Goal: Find specific page/section: Find specific page/section

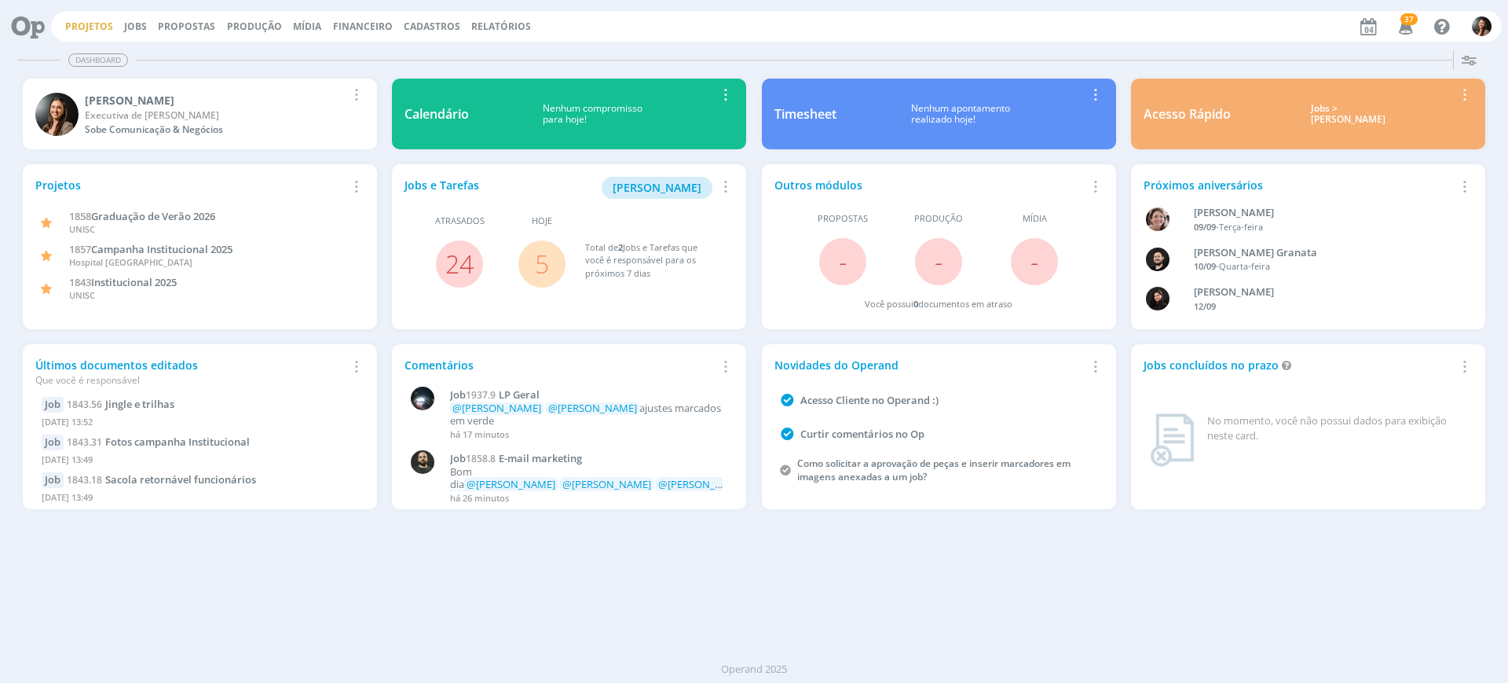
click at [82, 24] on link "Projetos" at bounding box center [89, 26] width 48 height 13
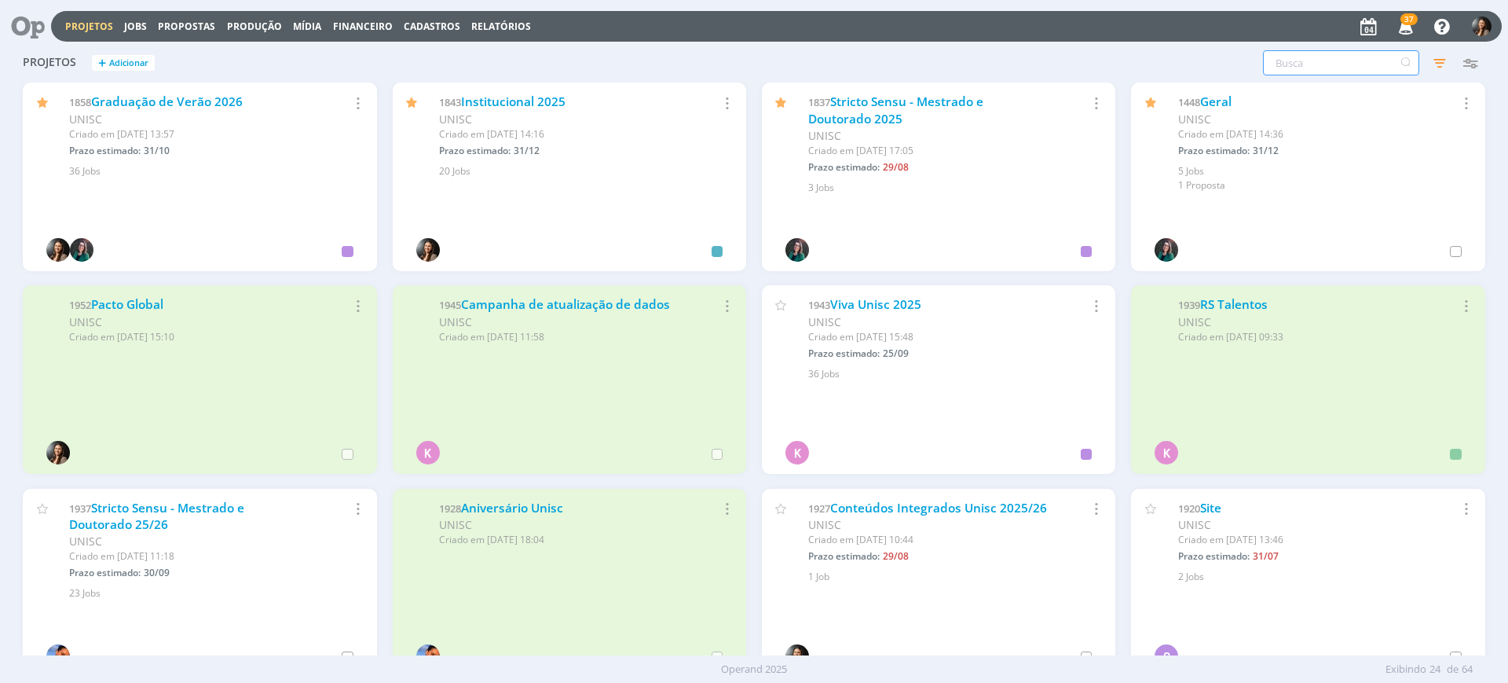
click at [1342, 60] on input "text" at bounding box center [1341, 62] width 156 height 25
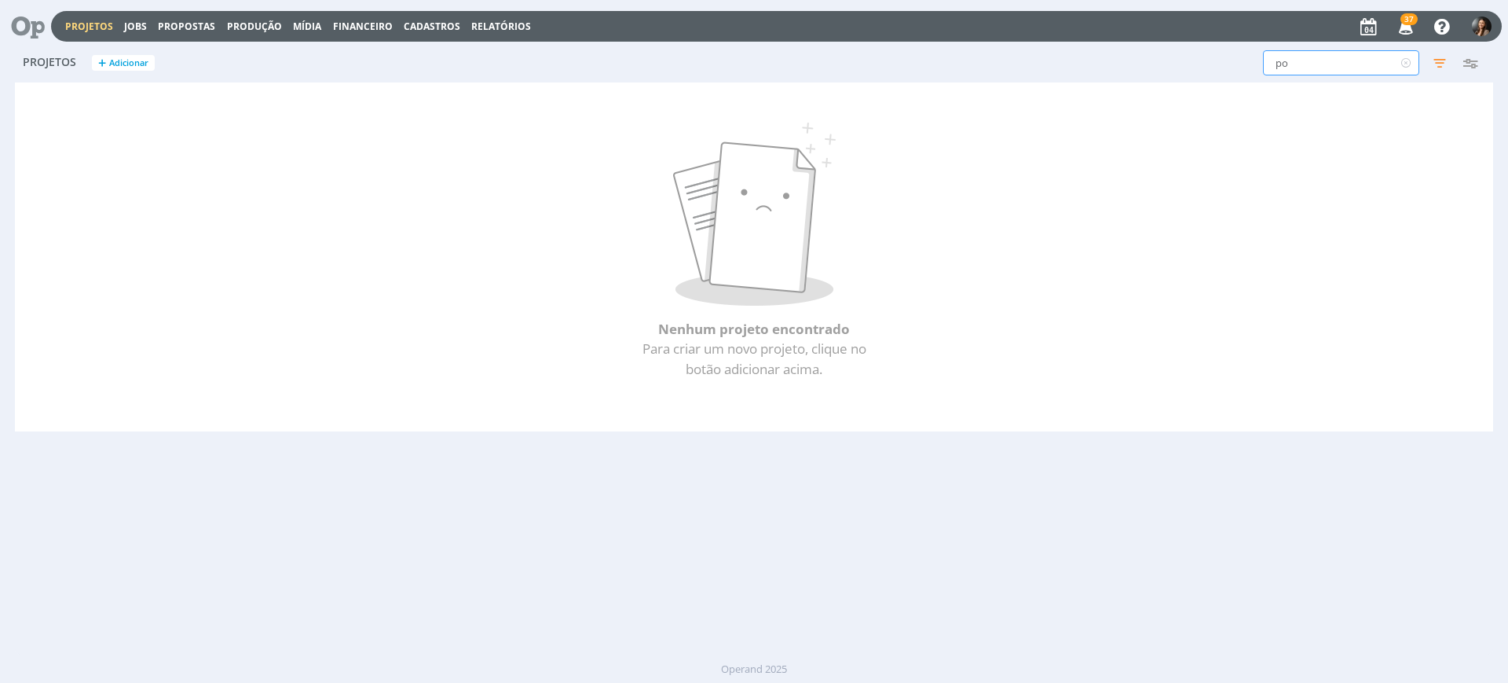
type input "p"
type input "anjp"
type input "anj"
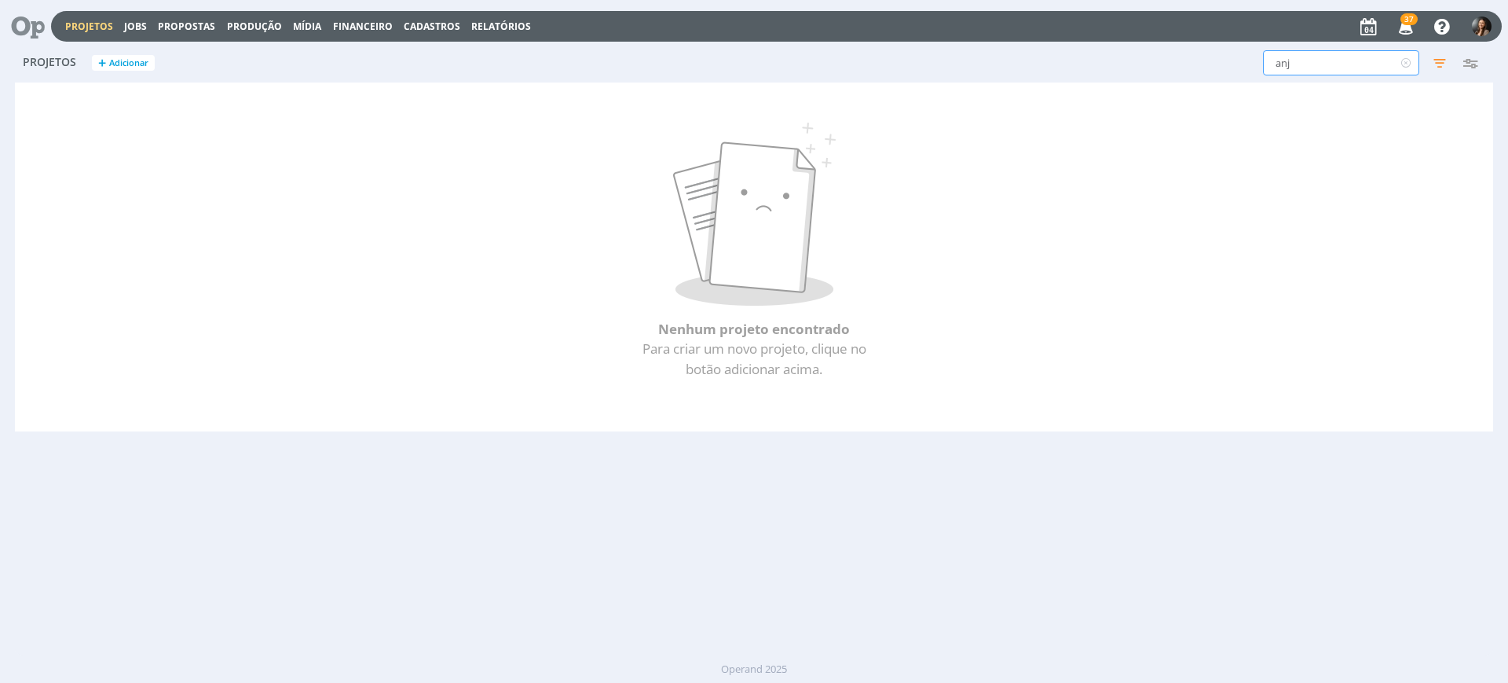
type input "anjo"
type input "anjos"
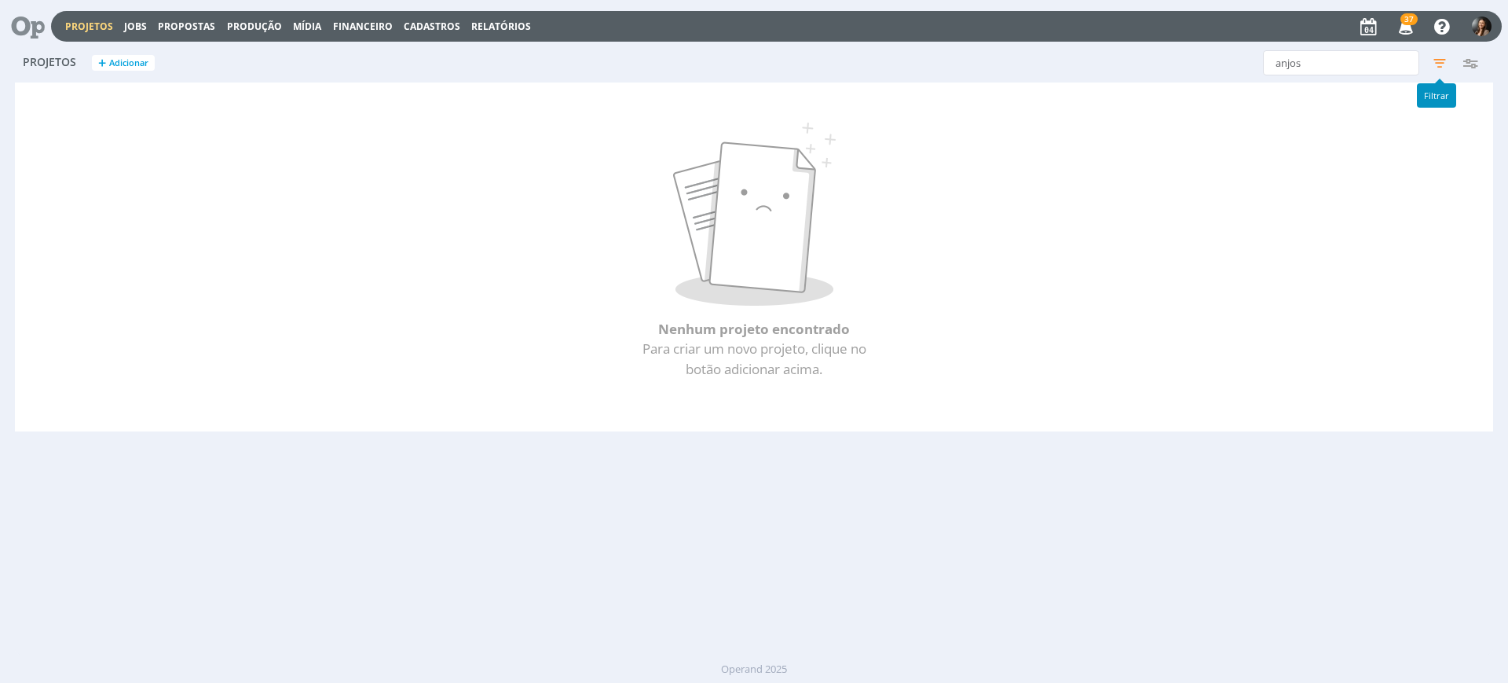
click at [1443, 60] on icon "button" at bounding box center [1440, 63] width 28 height 28
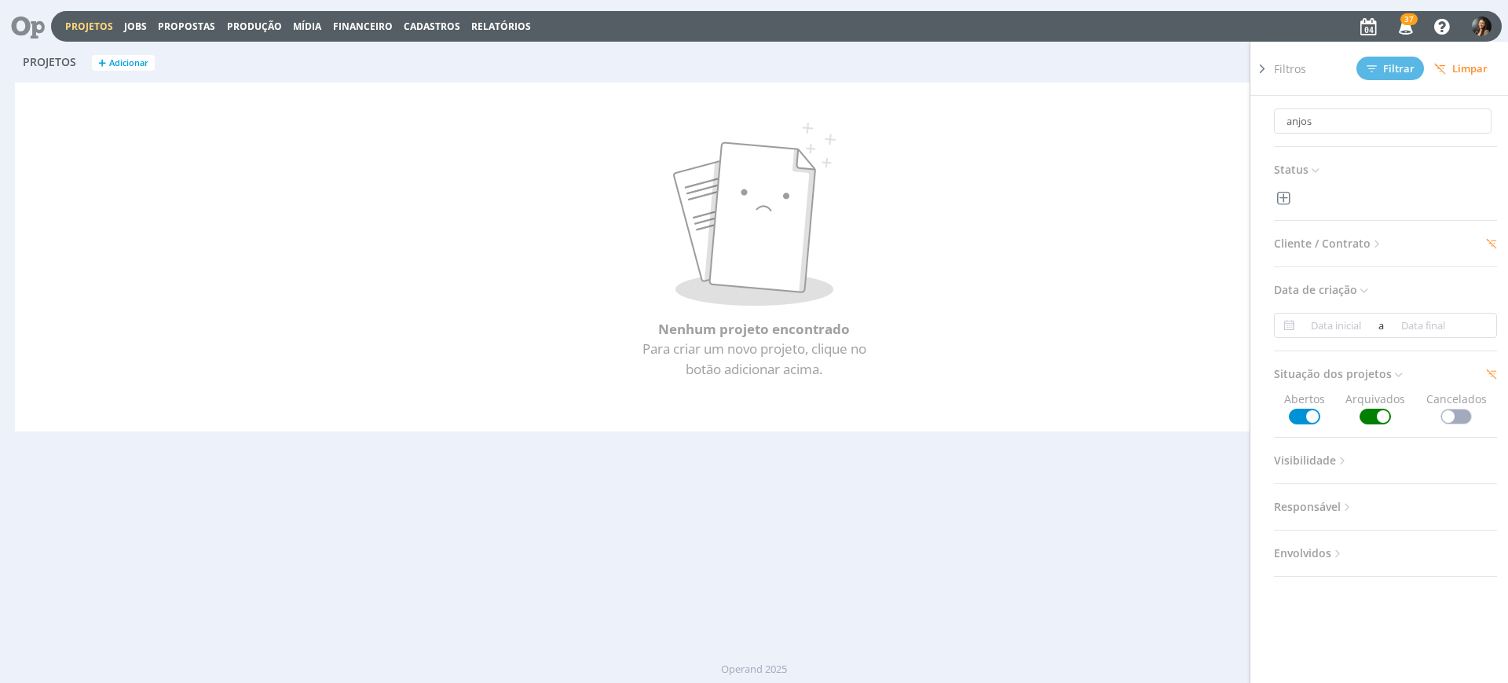
click at [1357, 233] on span "Cliente / Contrato" at bounding box center [1329, 243] width 110 height 20
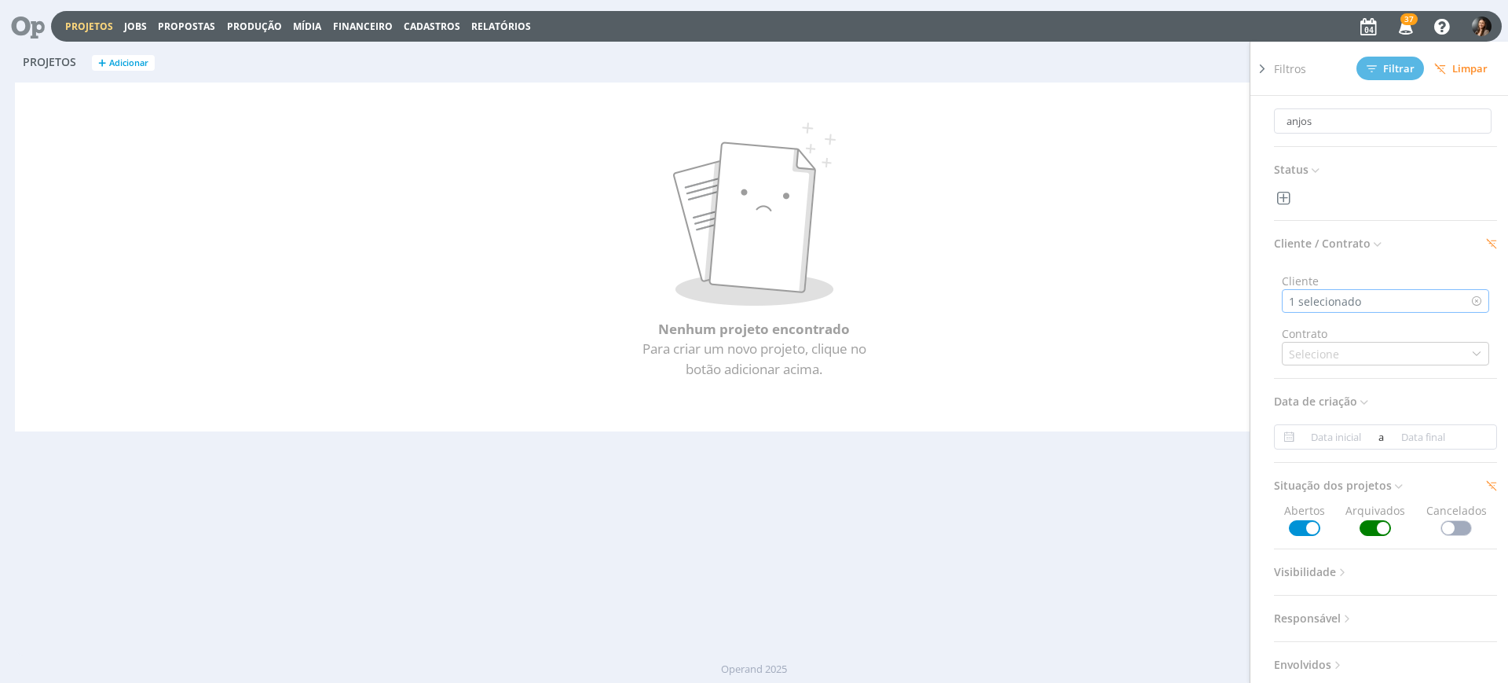
click at [1416, 289] on div "1 selecionado" at bounding box center [1385, 301] width 207 height 24
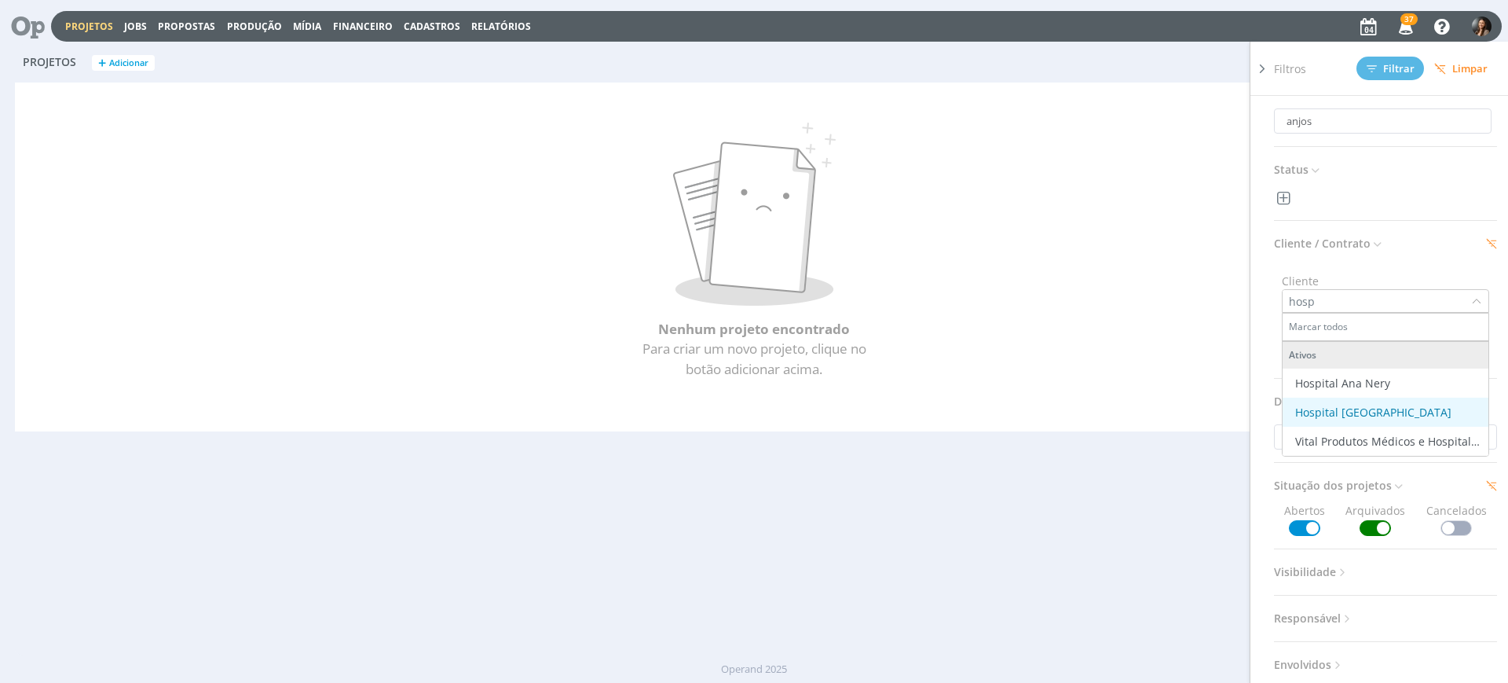
type input "hosp"
click at [1401, 408] on div "Hospital [GEOGRAPHIC_DATA]" at bounding box center [1385, 412] width 193 height 16
click at [1386, 70] on span "Filtrar" at bounding box center [1391, 69] width 48 height 10
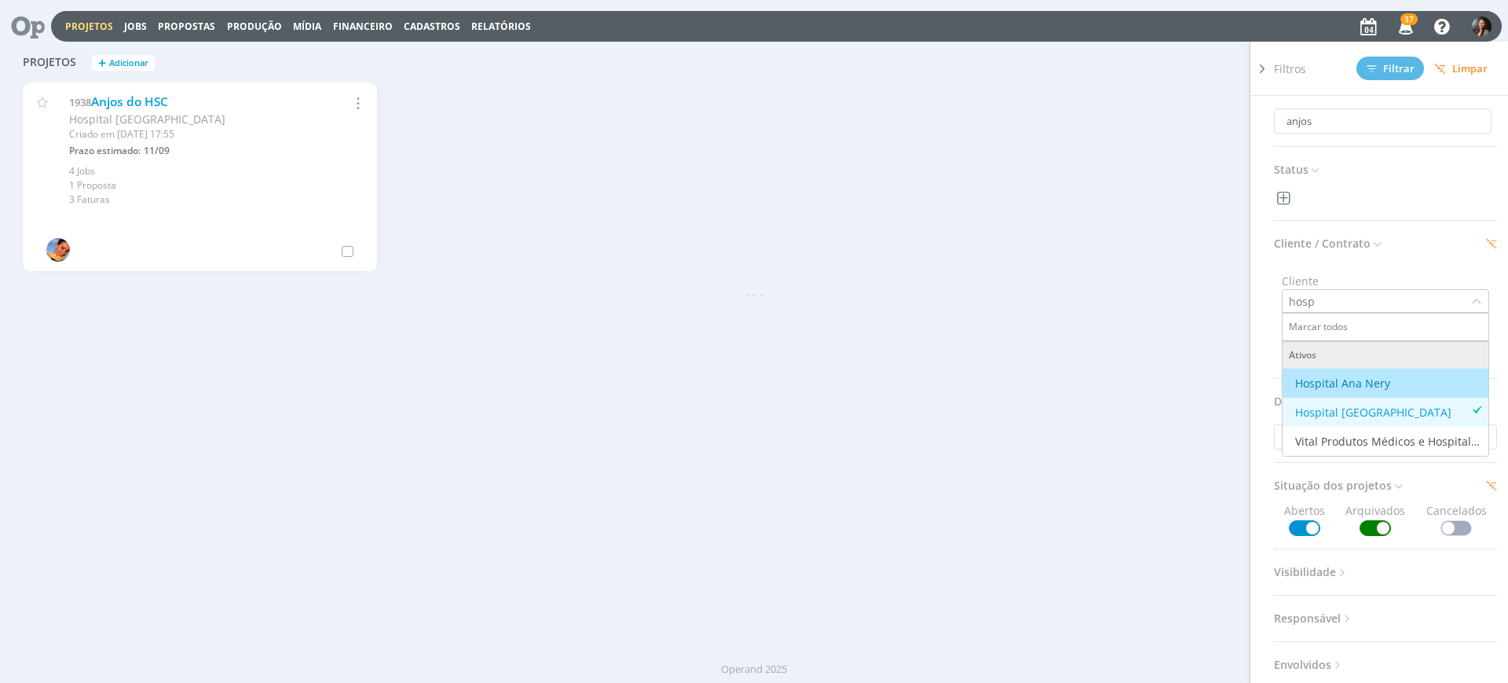
click at [1405, 269] on div "Cliente hosp Marcar todos Ativos [GEOGRAPHIC_DATA] [GEOGRAPHIC_DATA] Vital Prod…" at bounding box center [1385, 286] width 223 height 53
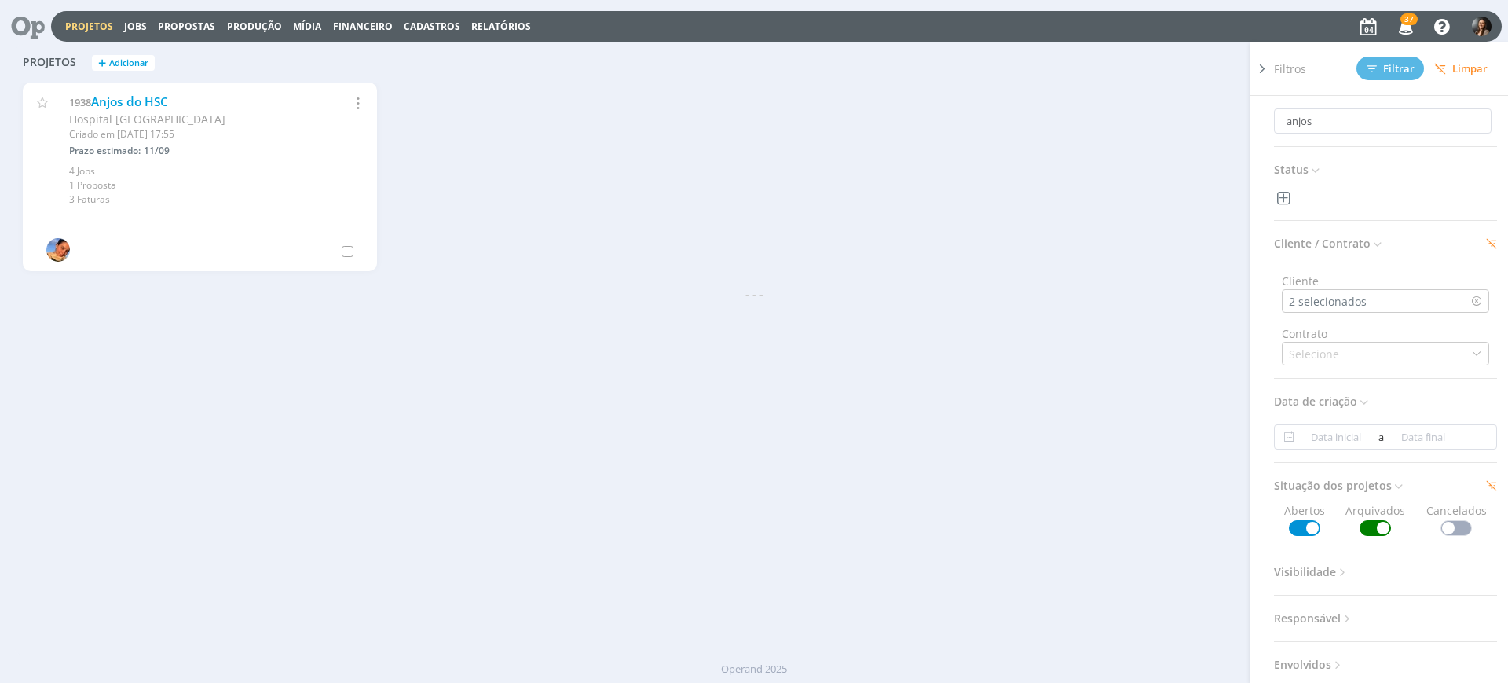
click at [1261, 65] on icon at bounding box center [1263, 68] width 16 height 16
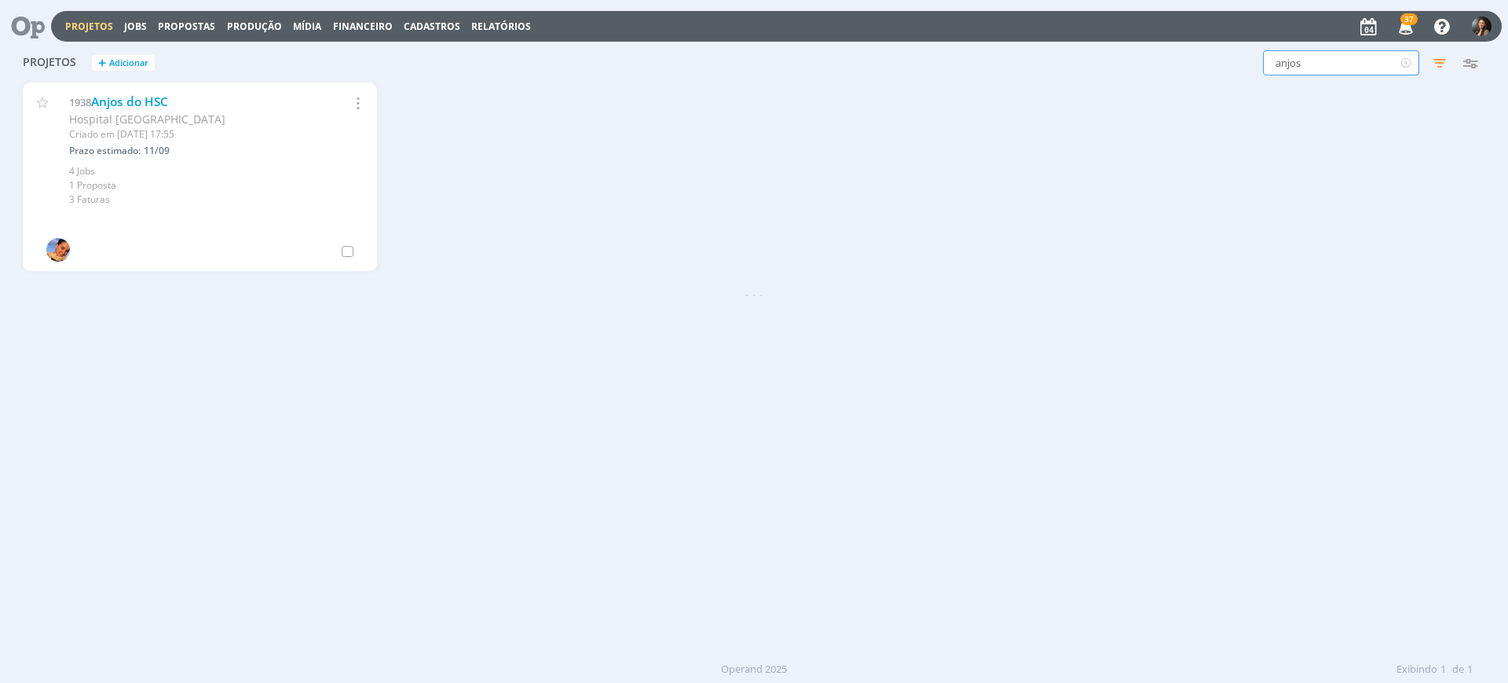
click at [1309, 56] on input "anjos" at bounding box center [1341, 62] width 156 height 25
click at [140, 104] on link "Anjos do HSC" at bounding box center [129, 101] width 77 height 16
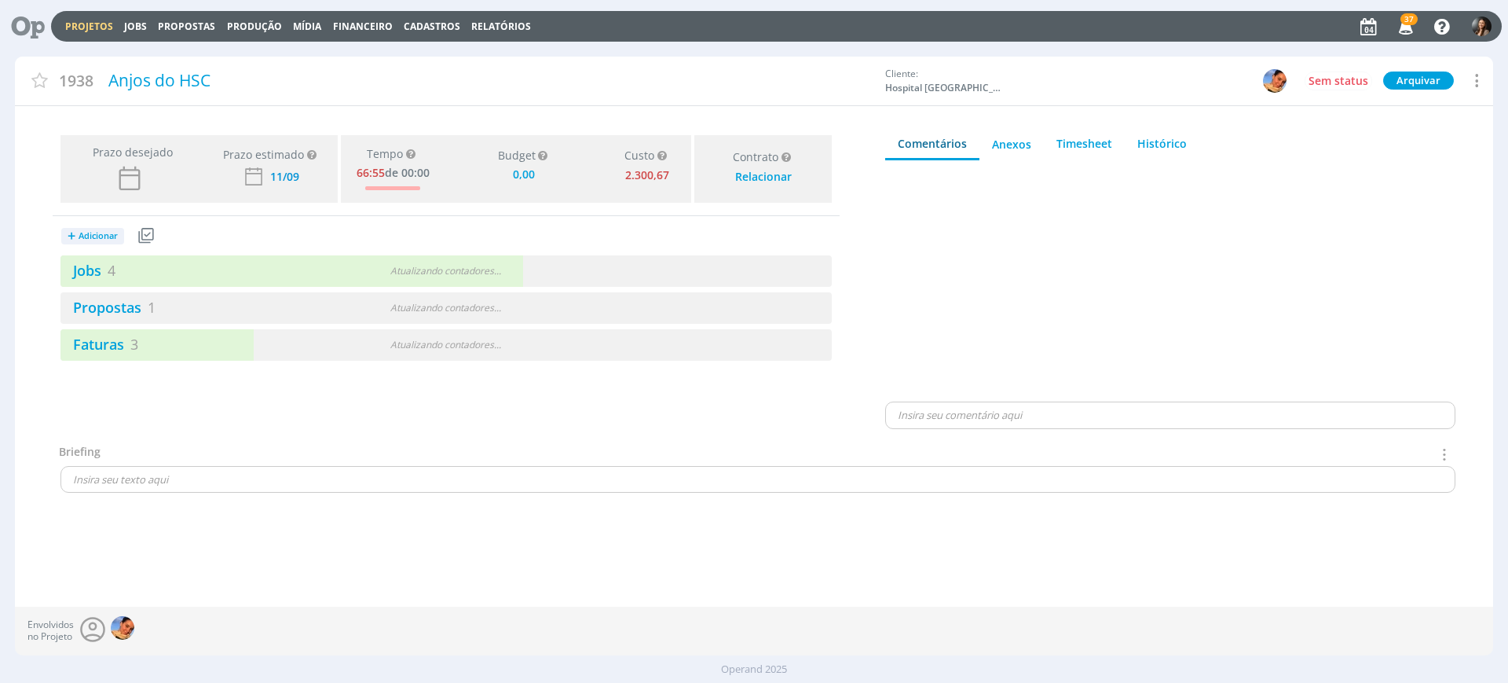
type input "0,00"
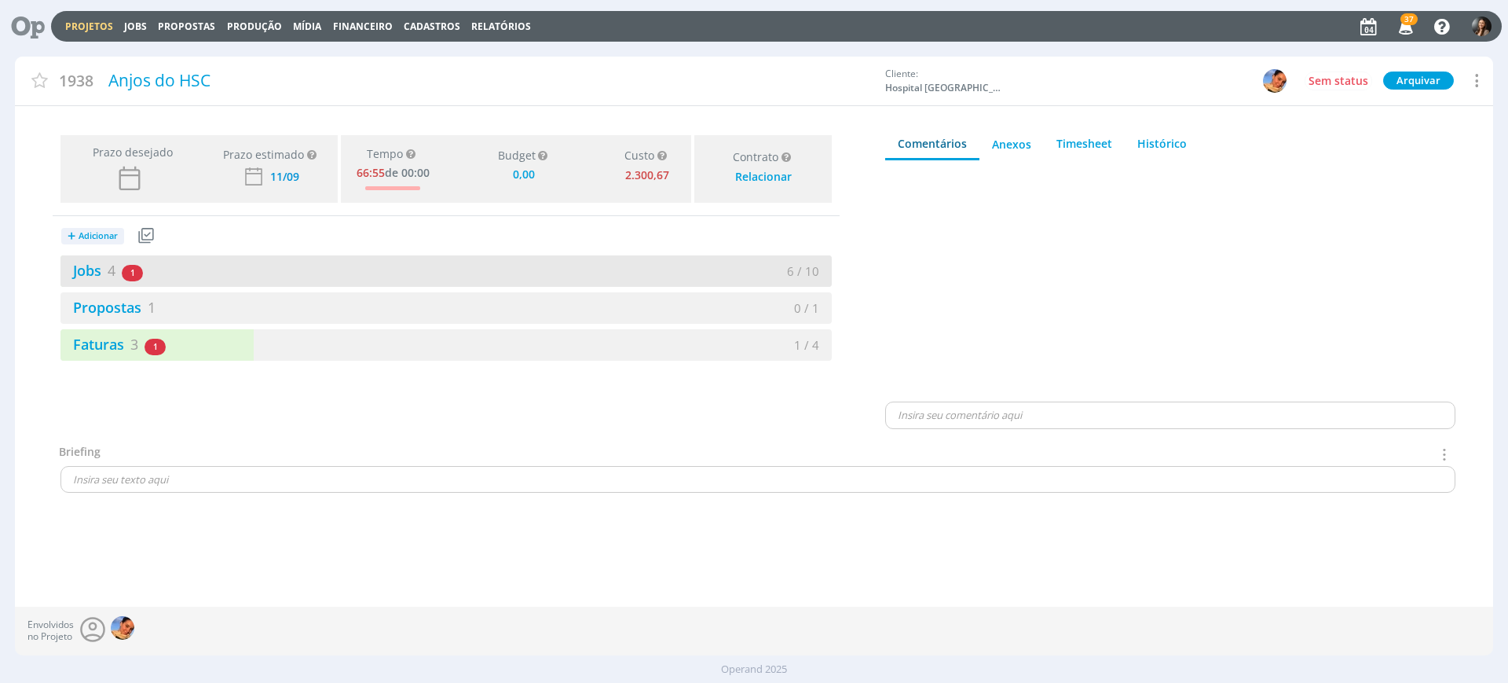
click at [291, 272] on div "Jobs 4 1 atrasado" at bounding box center [253, 270] width 386 height 21
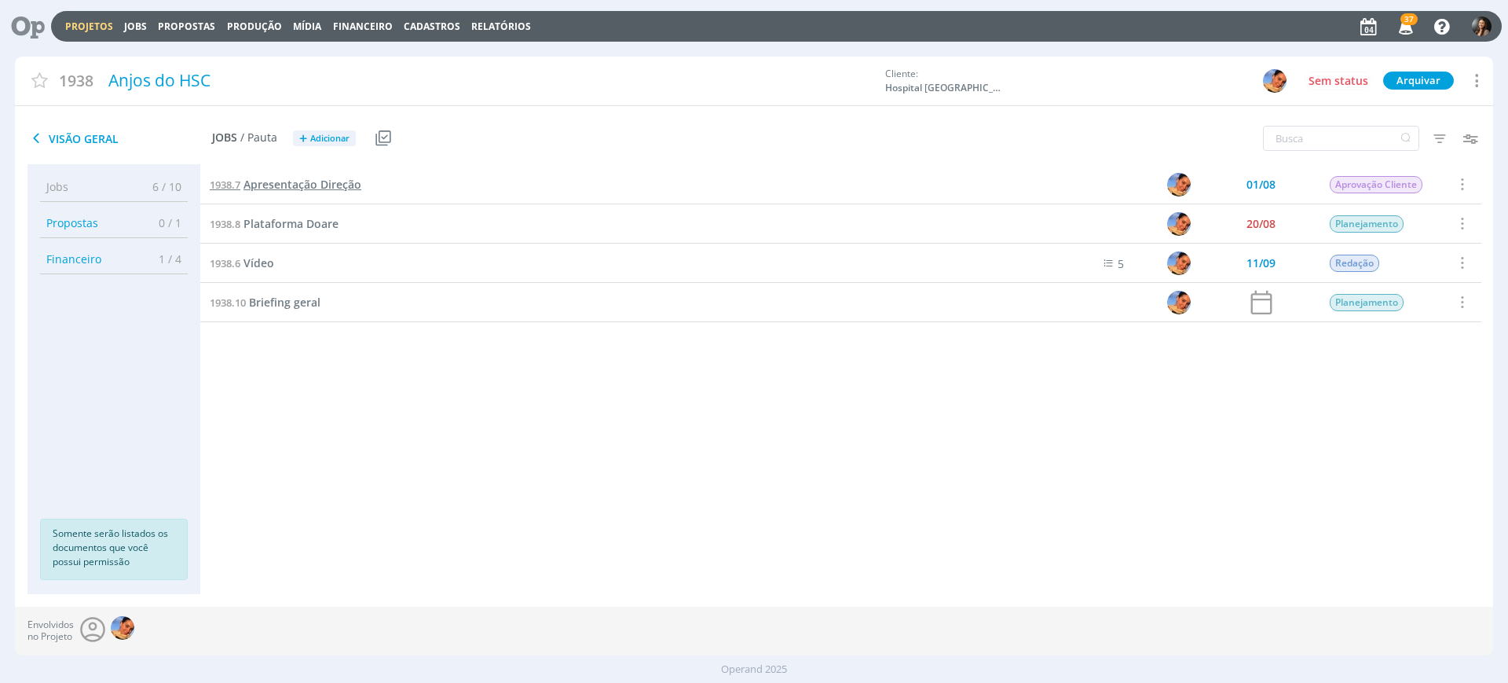
click at [339, 179] on span "Apresentação Direção" at bounding box center [303, 184] width 118 height 15
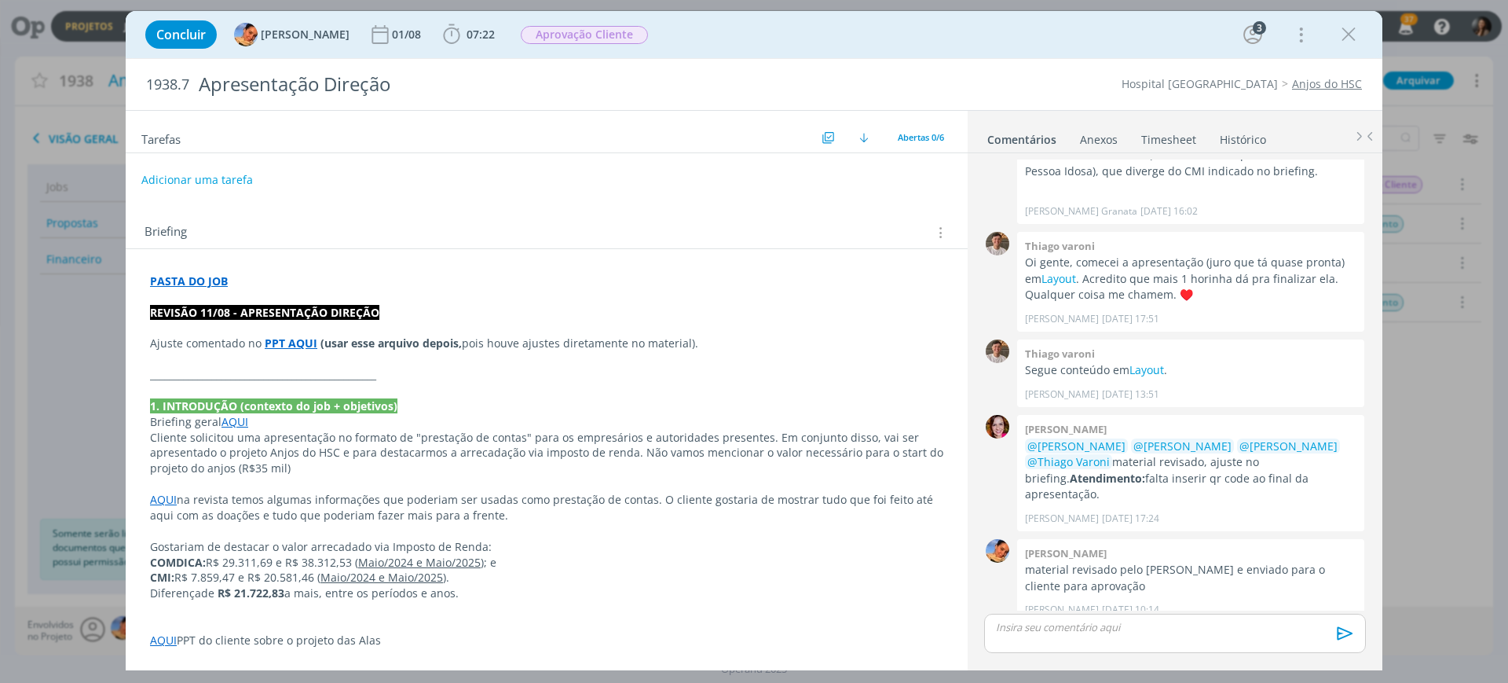
click at [293, 342] on strong "PPT AQUI" at bounding box center [291, 342] width 53 height 15
click at [312, 380] on link "[URL][DOMAIN_NAME]" at bounding box center [252, 373] width 119 height 20
